Goal: Navigation & Orientation: Find specific page/section

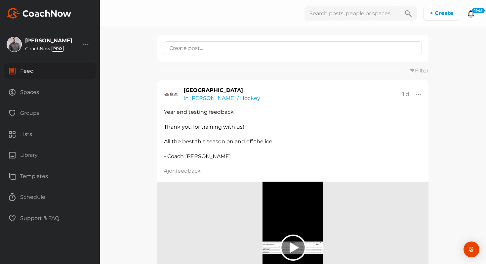
scroll to position [11, 0]
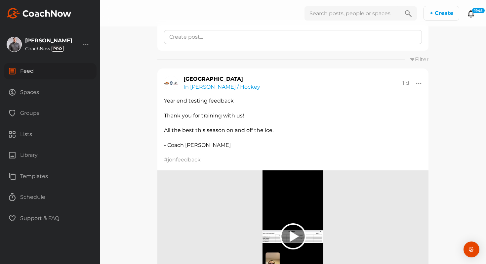
click at [58, 109] on div "Groups" at bounding box center [50, 113] width 93 height 17
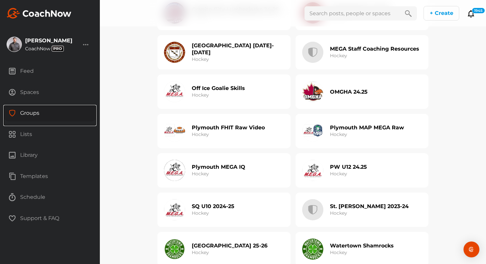
scroll to position [533, 0]
